Goal: Book appointment/travel/reservation

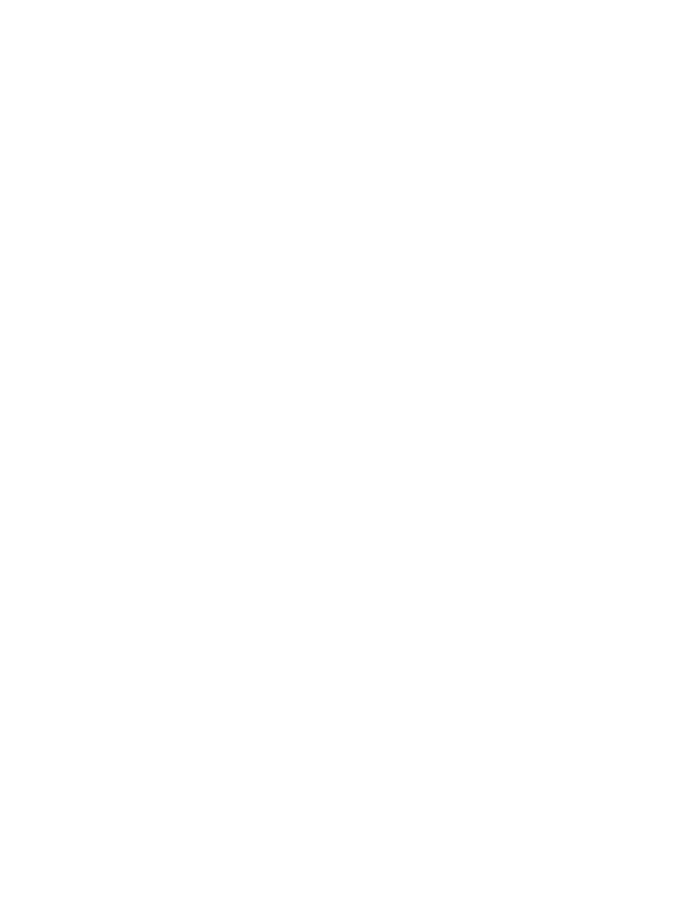
click at [72, 680] on div "Anreise" at bounding box center [67, 665] width 91 height 30
click at [172, 672] on span "Abreise" at bounding box center [163, 666] width 48 height 12
click at [65, 680] on div "Anreise" at bounding box center [67, 665] width 91 height 30
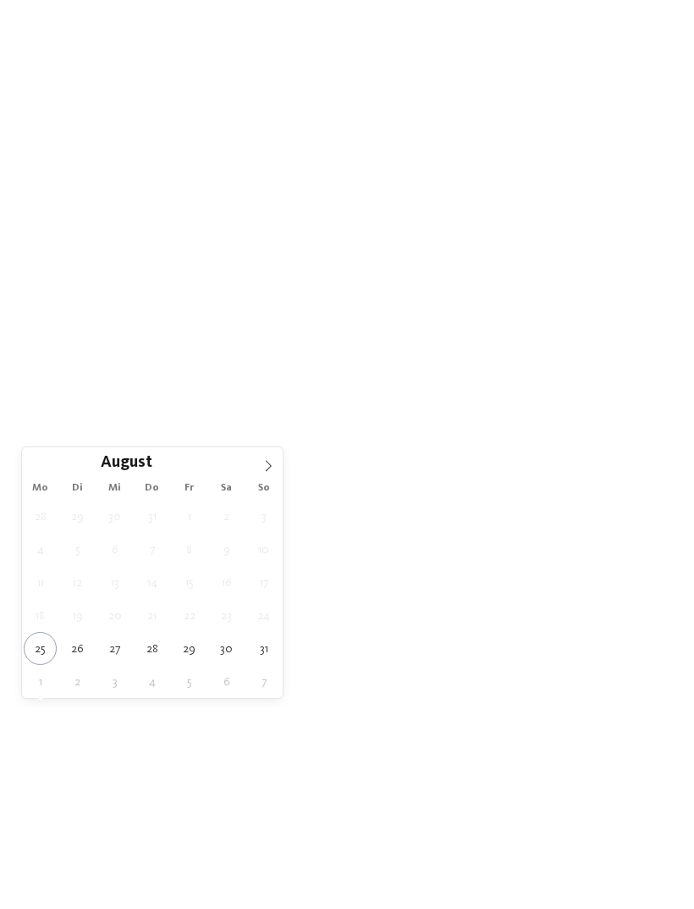
type div "28.08.2025"
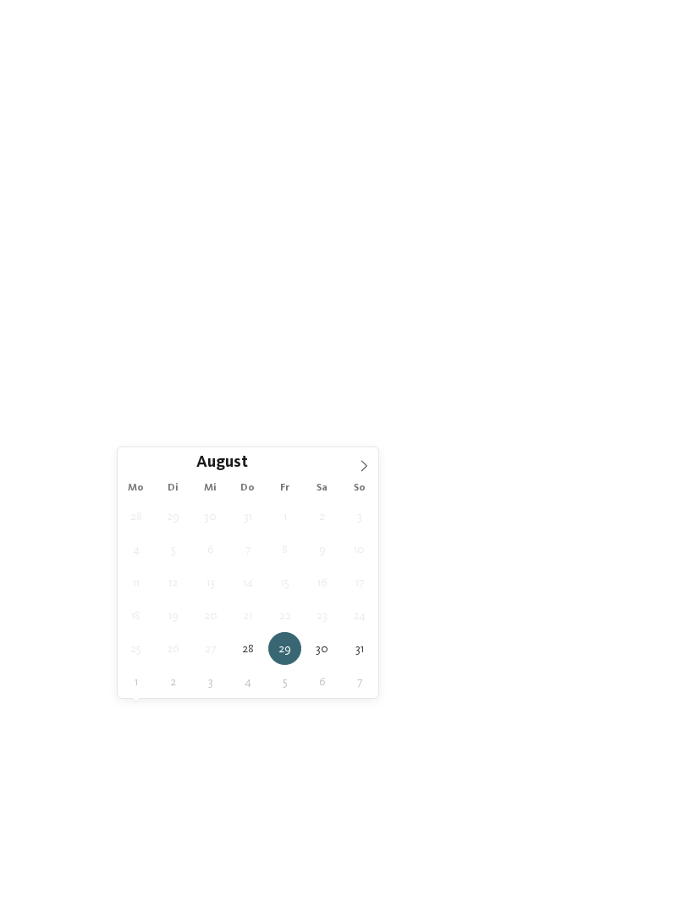
click at [364, 458] on span at bounding box center [364, 461] width 29 height 29
type div "03.09.2025"
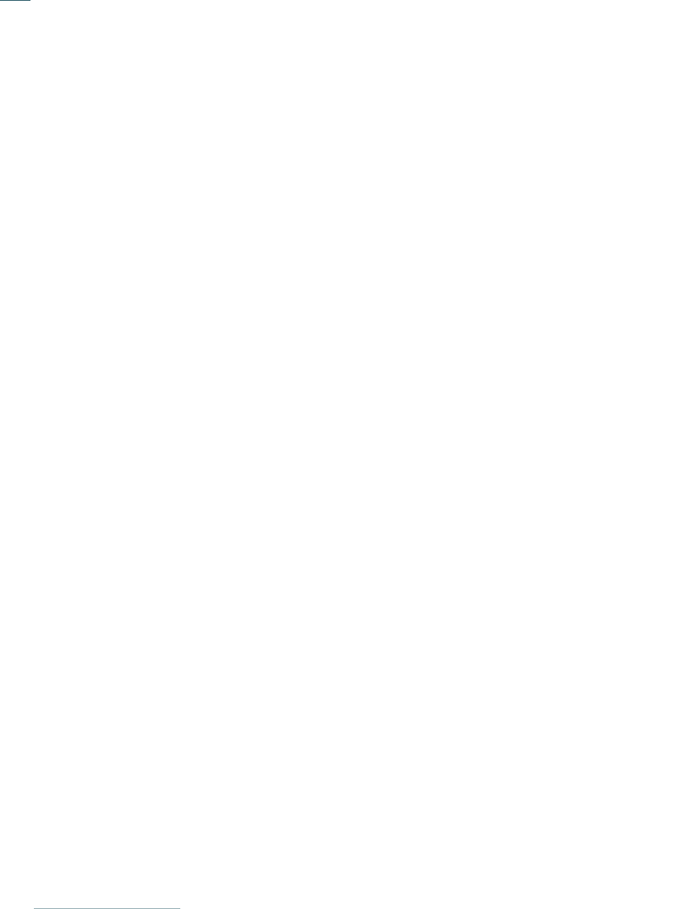
scroll to position [277, 0]
click at [376, 403] on div "Meine Wünsche" at bounding box center [362, 388] width 108 height 30
click at [311, 146] on div "Hallen- oder Schleusenbad" at bounding box center [212, 164] width 220 height 36
click at [319, 156] on div at bounding box center [313, 164] width 17 height 17
click at [627, 79] on icon at bounding box center [618, 94] width 36 height 30
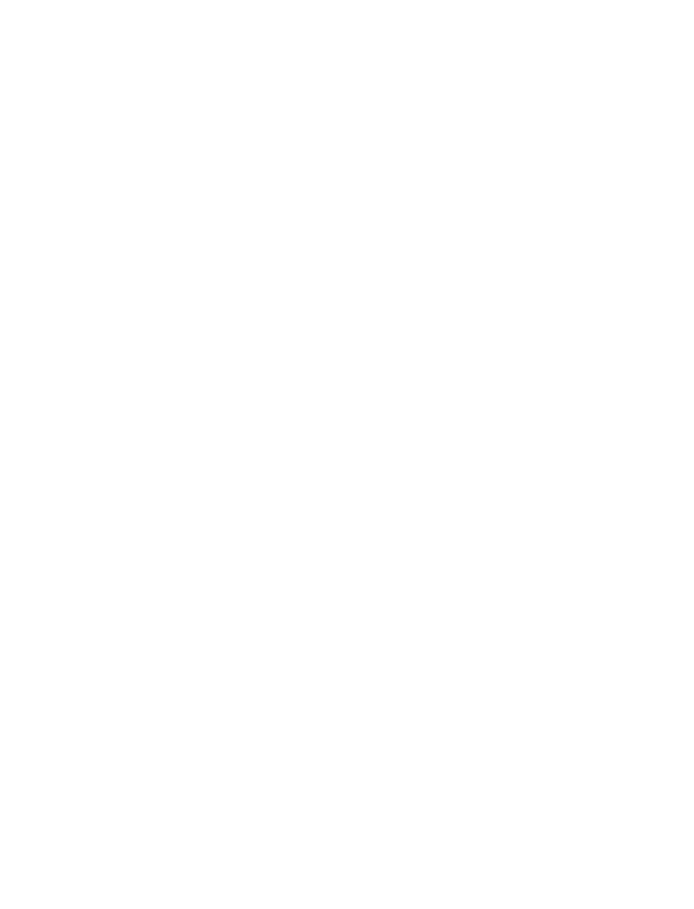
click at [506, 395] on div "Family Experiences" at bounding box center [482, 389] width 86 height 14
click at [404, 633] on div "übernehmen" at bounding box center [347, 650] width 220 height 34
click at [636, 403] on link "Hotel finden" at bounding box center [627, 388] width 91 height 30
click at [245, 383] on span "Region" at bounding box center [255, 389] width 40 height 12
click at [451, 489] on div "Vinschgau" at bounding box center [347, 506] width 220 height 34
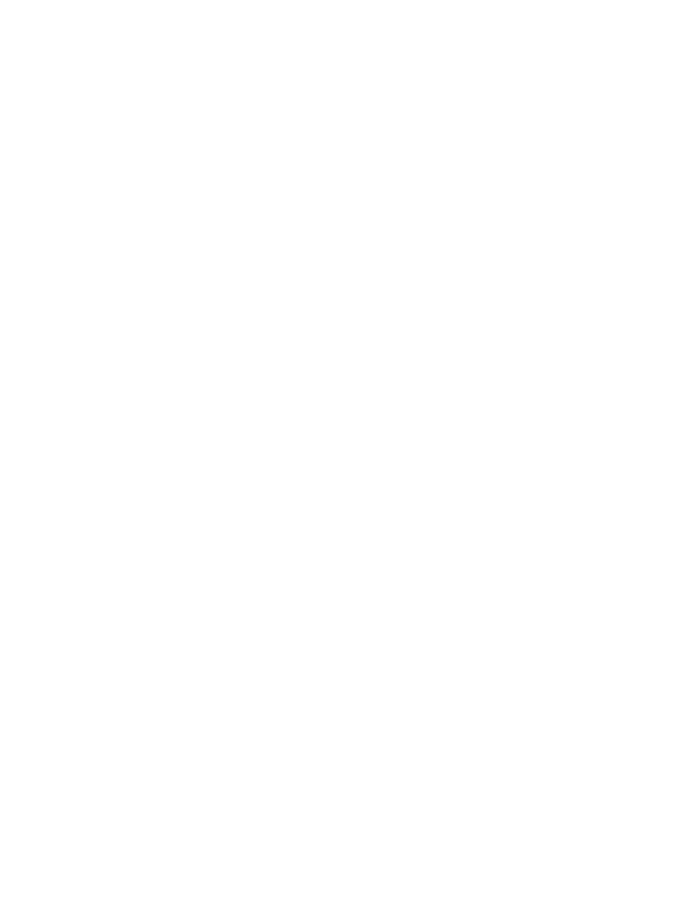
click at [453, 429] on div at bounding box center [448, 437] width 17 height 17
click at [394, 549] on div "übernehmen" at bounding box center [347, 566] width 220 height 34
click at [535, 368] on h4 "Familienalm & Almchalets Taser Alm" at bounding box center [508, 390] width 271 height 45
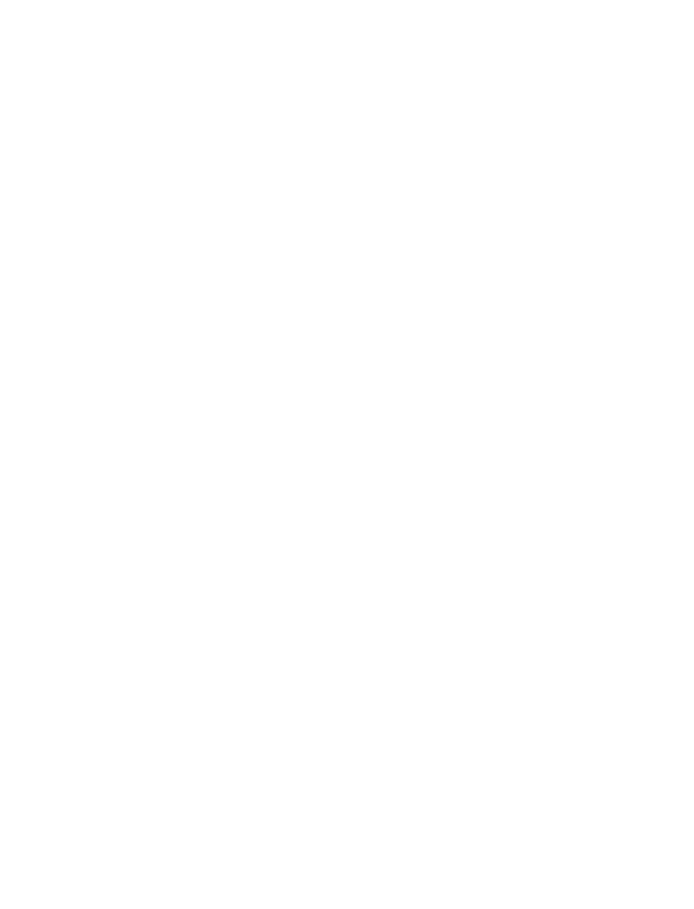
click at [659, 279] on icon at bounding box center [661, 294] width 36 height 30
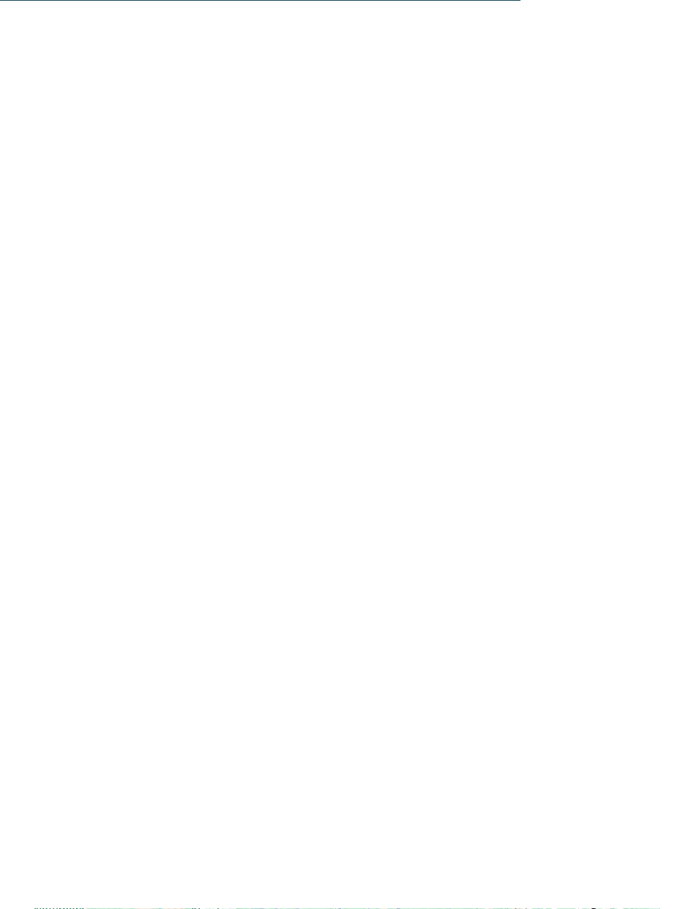
scroll to position [4771, 0]
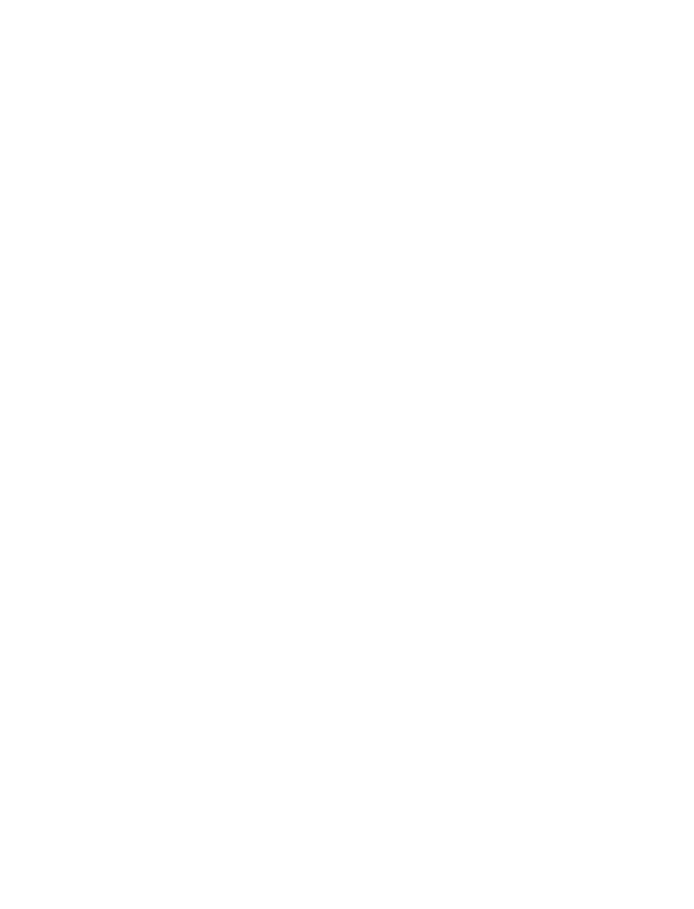
click at [350, 42] on div at bounding box center [353, 38] width 17 height 42
click at [351, 35] on icon at bounding box center [354, 38] width 6 height 10
click at [283, 24] on div "Inklusivleistungen" at bounding box center [268, 38] width 156 height 42
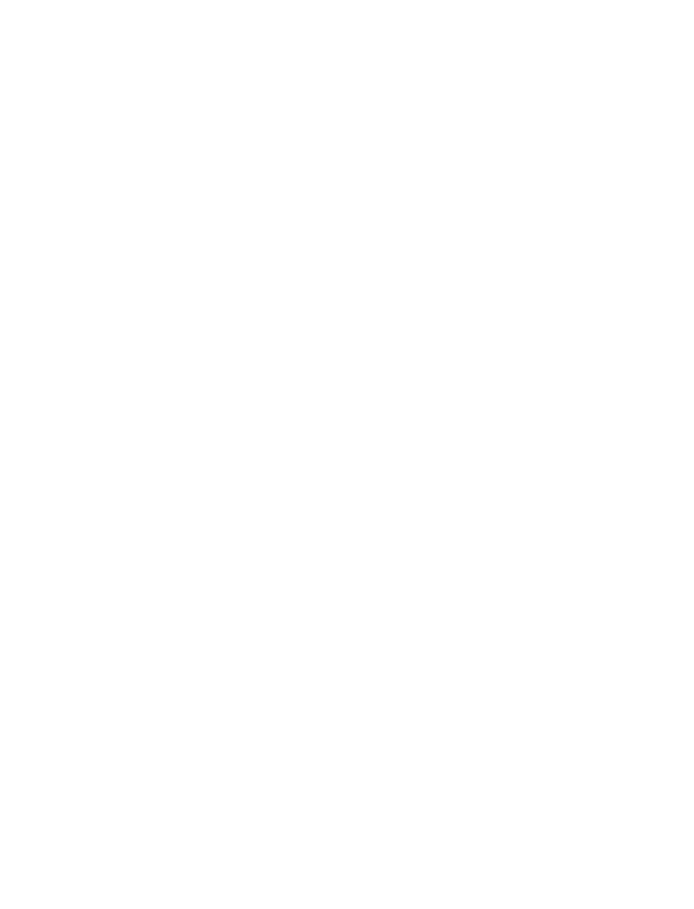
scroll to position [2344, 0]
click at [397, 406] on img at bounding box center [346, 421] width 197 height 147
click at [400, 334] on div "Alm.Spa" at bounding box center [346, 358] width 197 height 53
click at [391, 318] on img at bounding box center [346, 311] width 197 height 147
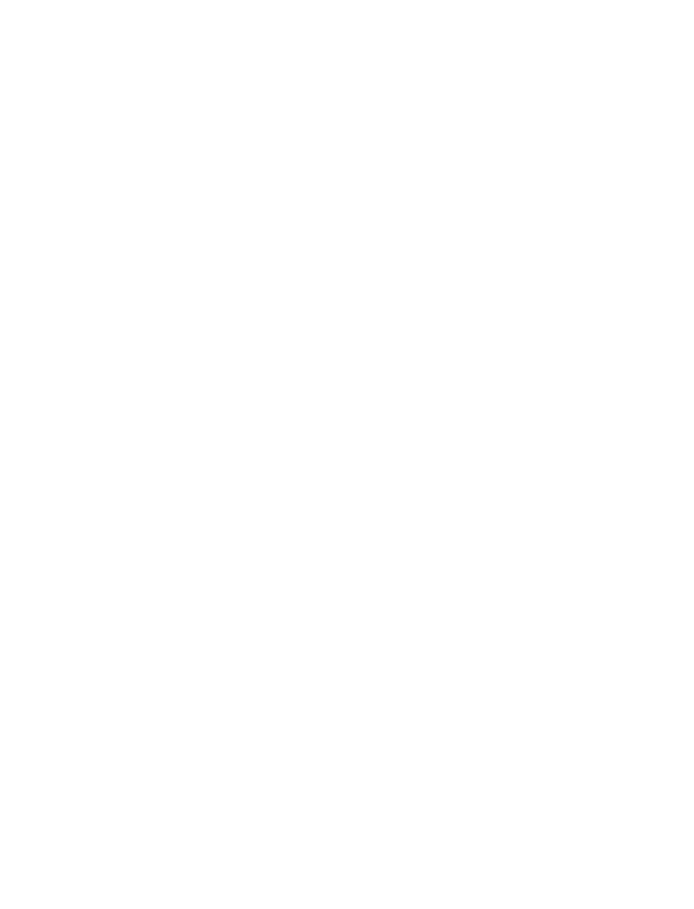
click at [567, 340] on span "Genuss im Alm.Restaurant" at bounding box center [577, 354] width 150 height 28
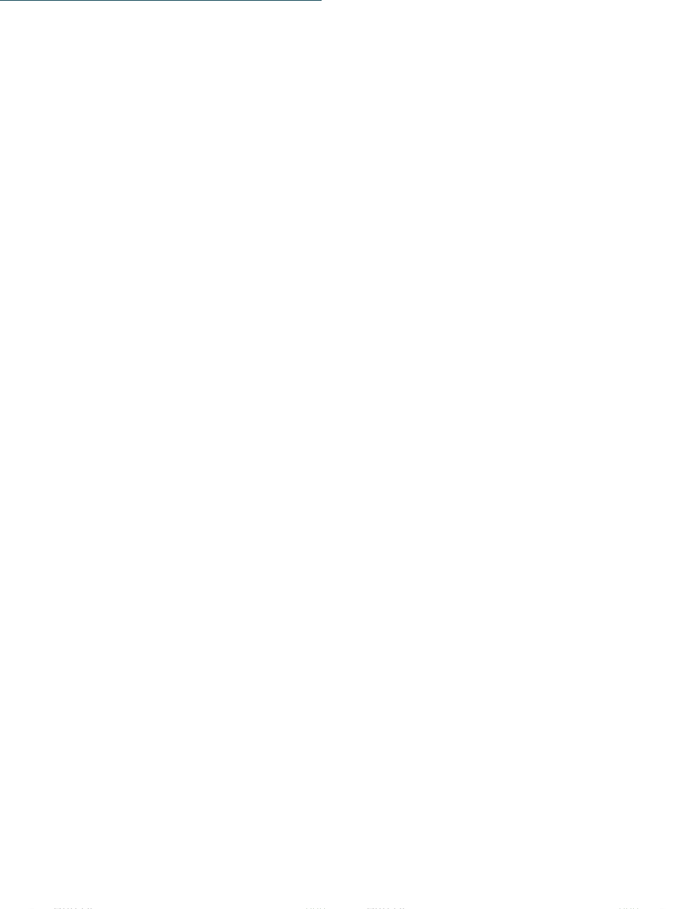
scroll to position [2980, 0]
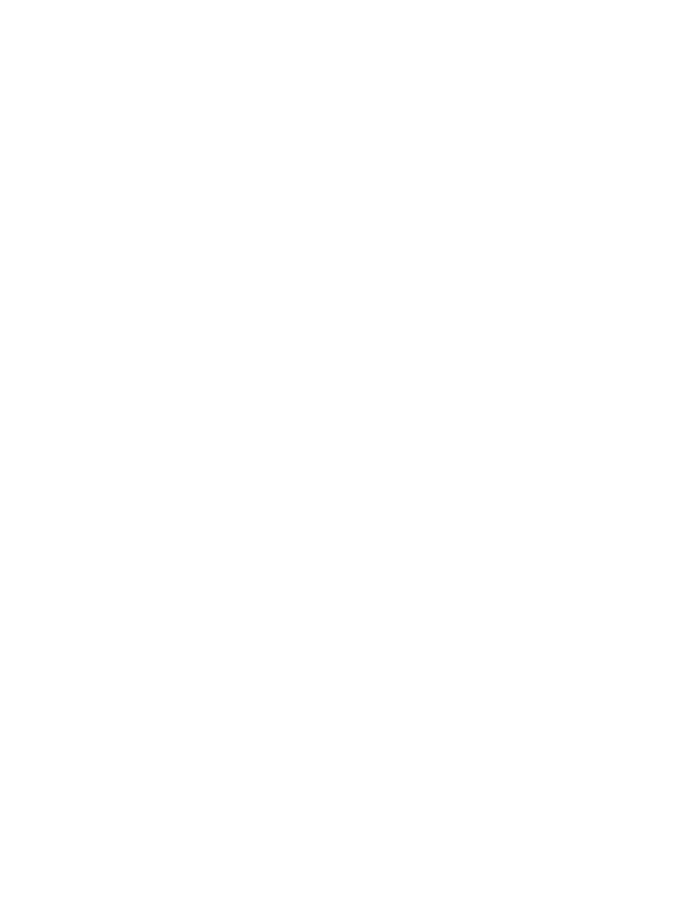
click at [461, 549] on link "jetzt anfragen" at bounding box center [438, 566] width 140 height 34
click at [197, 226] on div at bounding box center [186, 205] width 305 height 172
click at [250, 439] on h4 "Heidi & Edith Family Aparthotel ****ˢ" at bounding box center [186, 472] width 271 height 67
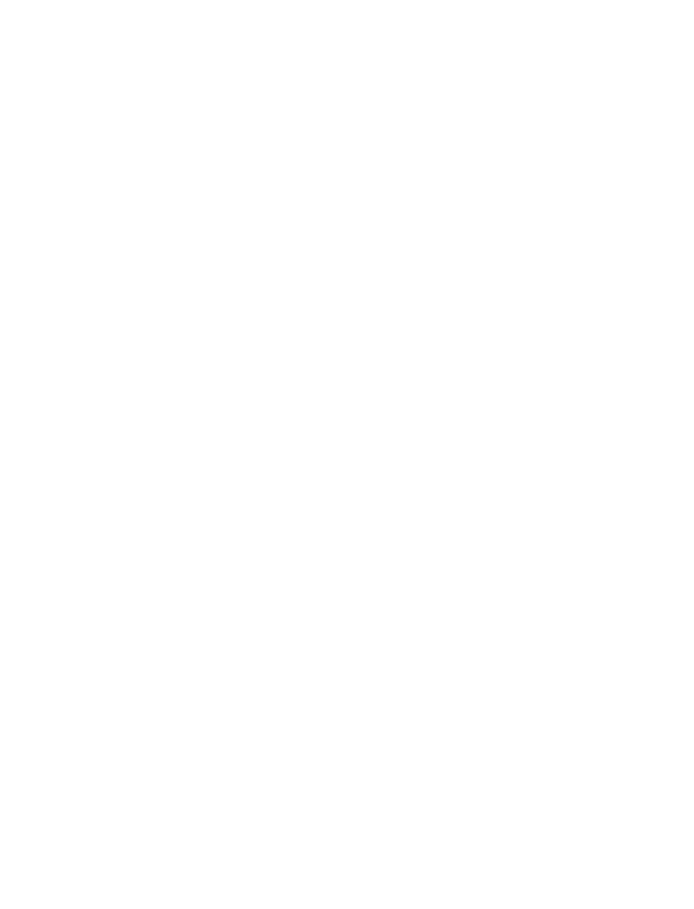
scroll to position [417, 0]
click at [558, 353] on h4 "DAS GERSTL Family Retreat" at bounding box center [508, 364] width 271 height 22
click at [441, 551] on link "mehr erfahren" at bounding box center [417, 557] width 98 height 13
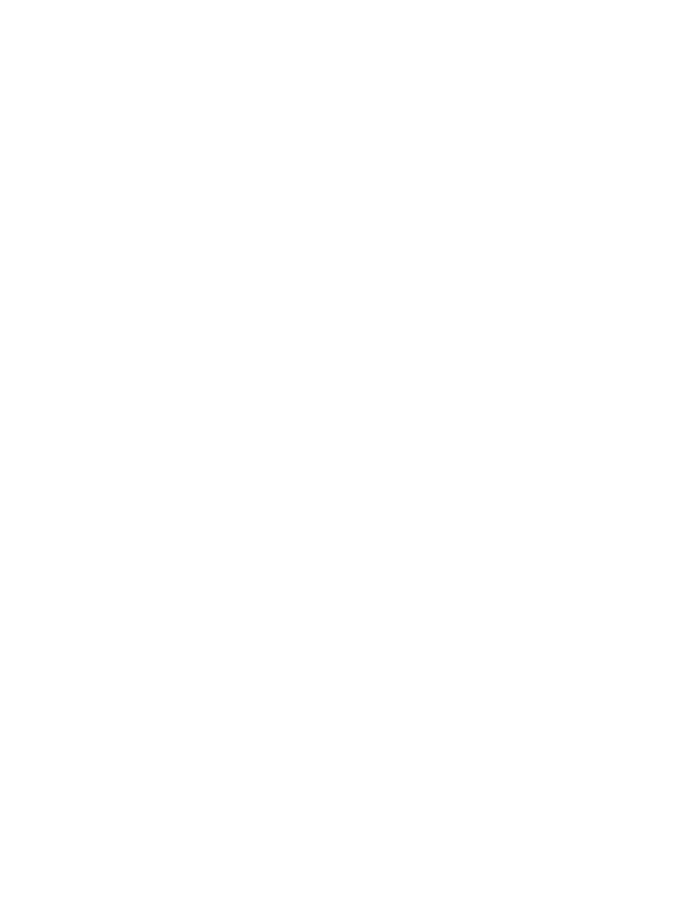
click at [662, 72] on icon at bounding box center [661, 63] width 36 height 30
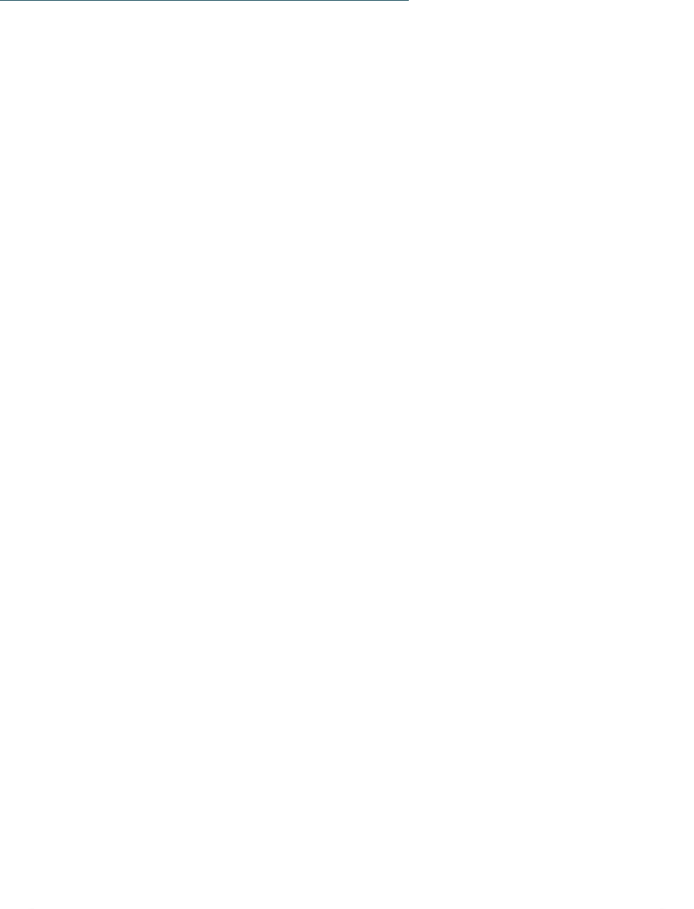
scroll to position [3240, 0]
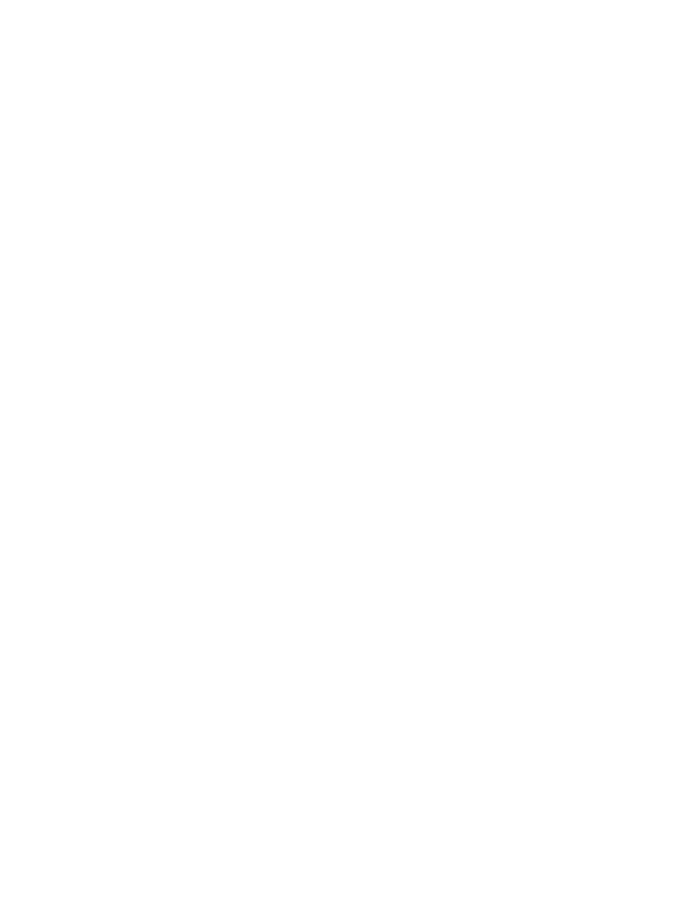
click at [456, 629] on link "jetzt anfragen" at bounding box center [438, 646] width 140 height 34
